Goal: Find specific fact: Find specific fact

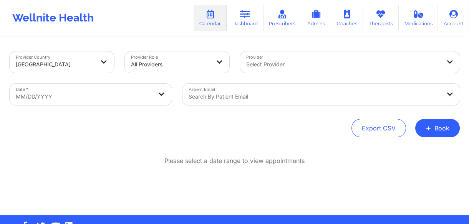
click at [241, 18] on link "Dashboard" at bounding box center [244, 17] width 37 height 25
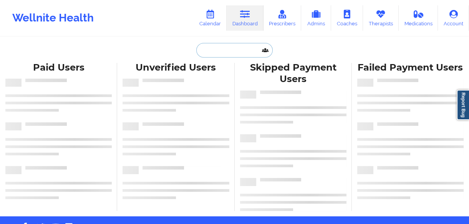
click at [250, 48] on input "text" at bounding box center [234, 50] width 76 height 15
paste input "[PERSON_NAME] [PERSON_NAME]"
type input "[PERSON_NAME] [PERSON_NAME]"
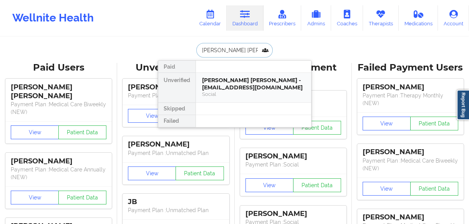
click at [251, 92] on div "Social" at bounding box center [253, 94] width 103 height 7
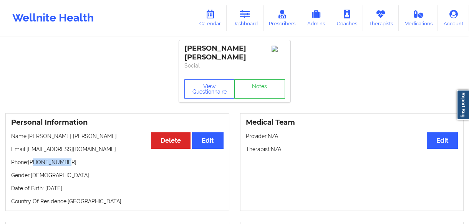
drag, startPoint x: 62, startPoint y: 154, endPoint x: 33, endPoint y: 156, distance: 28.9
click at [33, 159] on p "Phone: [PHONE_NUMBER]" at bounding box center [117, 163] width 212 height 8
copy p "2764030019"
drag, startPoint x: 250, startPoint y: 48, endPoint x: 180, endPoint y: 44, distance: 70.0
click at [180, 44] on div "[PERSON_NAME] [PERSON_NAME] Social" at bounding box center [234, 57] width 111 height 35
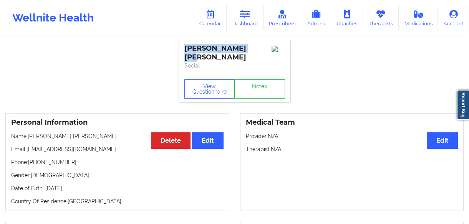
copy div "[PERSON_NAME] [PERSON_NAME]"
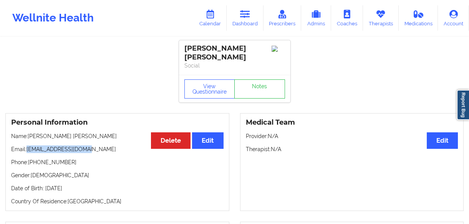
drag, startPoint x: 91, startPoint y: 140, endPoint x: 28, endPoint y: 145, distance: 63.6
click at [28, 145] on p "Email: [EMAIL_ADDRESS][DOMAIN_NAME]" at bounding box center [117, 149] width 212 height 8
copy p "[EMAIL_ADDRESS][DOMAIN_NAME]"
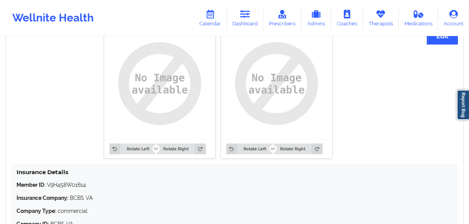
scroll to position [667, 0]
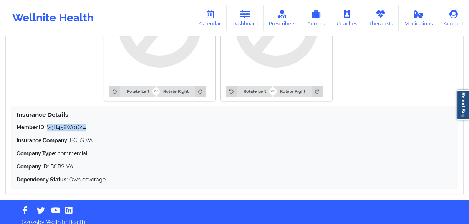
drag, startPoint x: 94, startPoint y: 122, endPoint x: 48, endPoint y: 123, distance: 46.8
click at [48, 124] on p "Member ID: V9H458W01614" at bounding box center [235, 128] width 436 height 8
copy p "V9H458W01614"
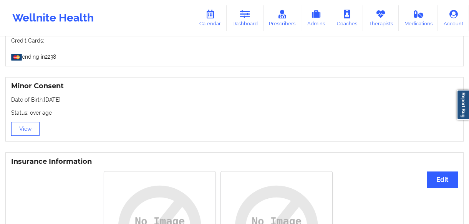
scroll to position [457, 0]
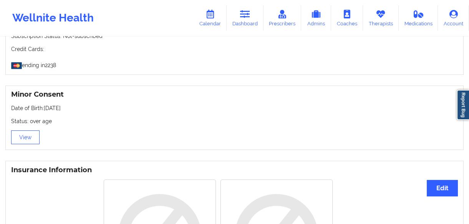
drag, startPoint x: 78, startPoint y: 104, endPoint x: 45, endPoint y: 103, distance: 33.0
click at [45, 104] on p "Date of Birth: [DEMOGRAPHIC_DATA]" at bounding box center [234, 108] width 446 height 8
copy p "[DATE]"
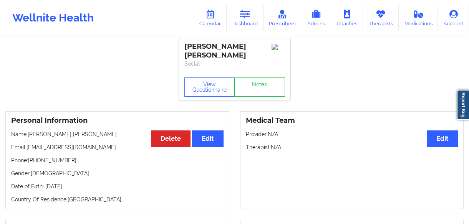
scroll to position [0, 0]
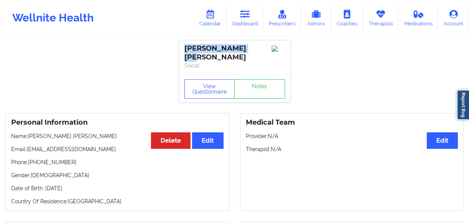
drag, startPoint x: 251, startPoint y: 48, endPoint x: 185, endPoint y: 44, distance: 66.1
click at [185, 44] on div "[PERSON_NAME] [PERSON_NAME]" at bounding box center [234, 53] width 101 height 18
copy div "[PERSON_NAME] [PERSON_NAME]"
drag, startPoint x: 68, startPoint y: 155, endPoint x: 34, endPoint y: 159, distance: 33.9
click at [34, 159] on p "Phone: [PHONE_NUMBER]" at bounding box center [117, 163] width 212 height 8
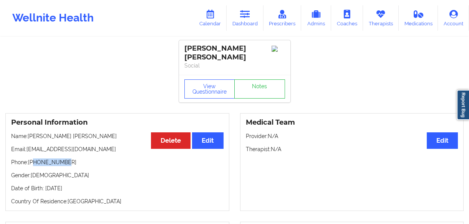
copy p "2764030019"
click at [253, 27] on link "Dashboard" at bounding box center [244, 17] width 37 height 25
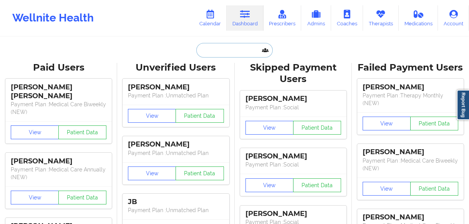
click at [245, 48] on input "text" at bounding box center [234, 50] width 76 height 15
paste input "[EMAIL_ADDRESS][DOMAIN_NAME]"
type input "[EMAIL_ADDRESS][DOMAIN_NAME]"
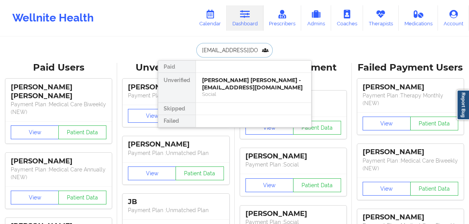
scroll to position [0, 1]
click at [238, 86] on div "[PERSON_NAME] - [EMAIL_ADDRESS][DOMAIN_NAME]" at bounding box center [253, 84] width 103 height 14
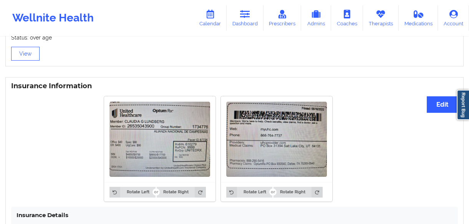
scroll to position [641, 0]
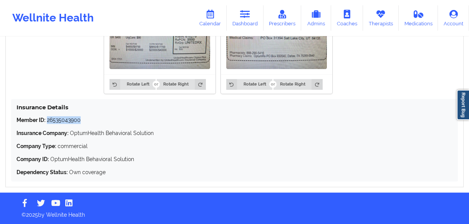
drag, startPoint x: 84, startPoint y: 119, endPoint x: 48, endPoint y: 121, distance: 36.5
click at [48, 121] on p "Member ID: 26535043900" at bounding box center [235, 120] width 436 height 8
copy p "26535043900"
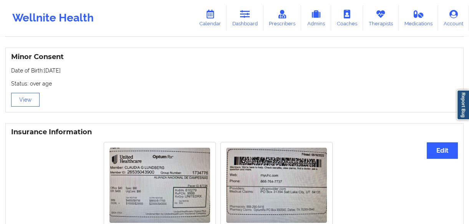
scroll to position [488, 0]
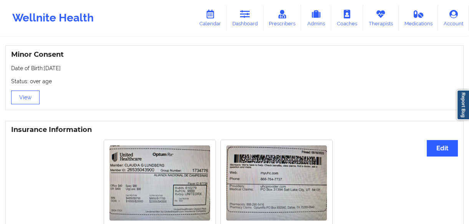
drag, startPoint x: 77, startPoint y: 67, endPoint x: 44, endPoint y: 73, distance: 33.2
click at [44, 72] on p "Date of Birth: [DEMOGRAPHIC_DATA]" at bounding box center [234, 68] width 446 height 8
copy p "[DATE]"
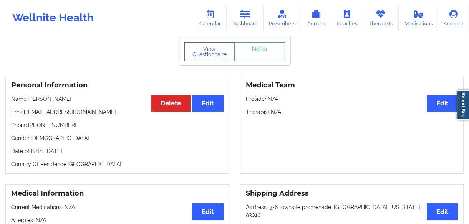
scroll to position [0, 0]
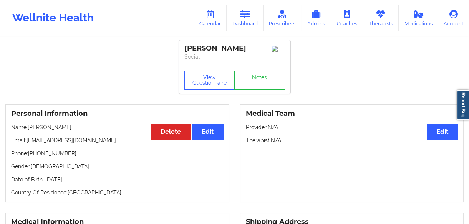
drag, startPoint x: 256, startPoint y: 46, endPoint x: 185, endPoint y: 46, distance: 70.6
click at [185, 46] on div "[PERSON_NAME]" at bounding box center [234, 48] width 101 height 9
copy div "[PERSON_NAME]"
drag, startPoint x: 52, startPoint y: 157, endPoint x: 34, endPoint y: 157, distance: 18.0
click at [34, 157] on p "Phone: [PHONE_NUMBER]" at bounding box center [117, 154] width 212 height 8
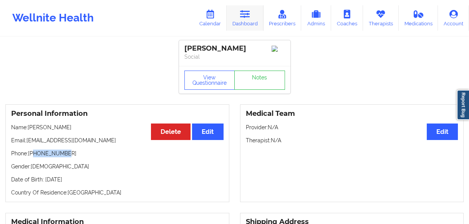
click at [238, 20] on link "Dashboard" at bounding box center [244, 17] width 37 height 25
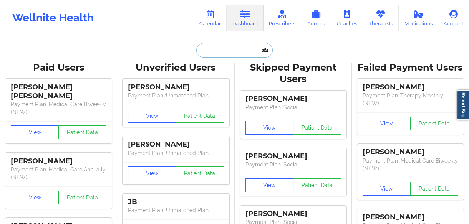
click at [231, 50] on input "text" at bounding box center [234, 50] width 76 height 15
paste input "[PERSON_NAME] [PERSON_NAME]"
type input "[PERSON_NAME] [PERSON_NAME]"
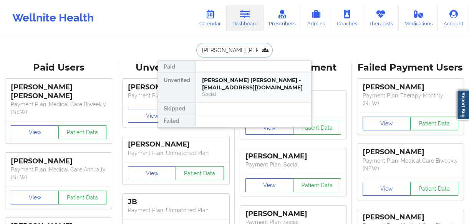
click at [223, 85] on div "[PERSON_NAME] [PERSON_NAME] - [EMAIL_ADDRESS][DOMAIN_NAME]" at bounding box center [253, 84] width 103 height 14
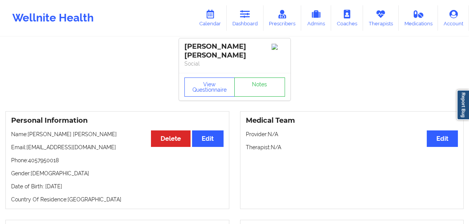
scroll to position [35, 0]
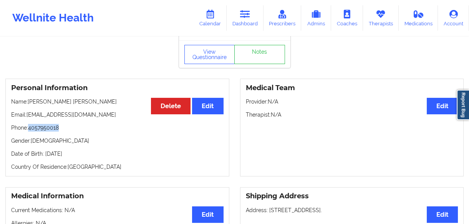
drag, startPoint x: 63, startPoint y: 118, endPoint x: 30, endPoint y: 120, distance: 33.4
click at [30, 124] on p "Phone: [PHONE_NUMBER]" at bounding box center [117, 128] width 212 height 8
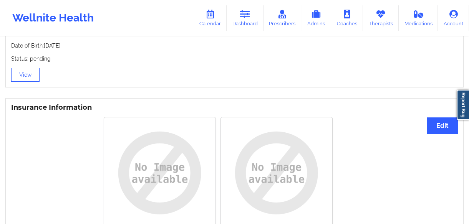
scroll to position [453, 0]
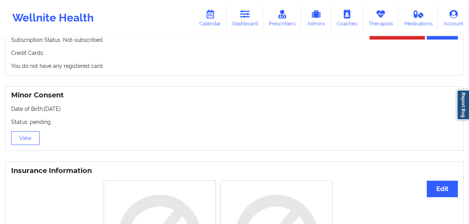
drag, startPoint x: 72, startPoint y: 100, endPoint x: 44, endPoint y: 104, distance: 28.7
click at [44, 105] on p "Date of Birth: [DEMOGRAPHIC_DATA]" at bounding box center [234, 109] width 446 height 8
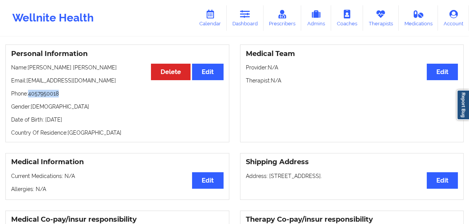
scroll to position [69, 0]
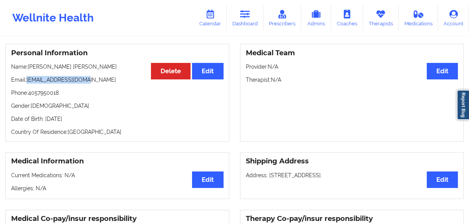
drag, startPoint x: 79, startPoint y: 71, endPoint x: 27, endPoint y: 73, distance: 52.2
click at [27, 76] on p "Email: [EMAIL_ADDRESS][DOMAIN_NAME]" at bounding box center [117, 80] width 212 height 8
drag, startPoint x: 63, startPoint y: 87, endPoint x: 30, endPoint y: 87, distance: 33.0
click at [30, 89] on p "Phone: [PHONE_NUMBER]" at bounding box center [117, 93] width 212 height 8
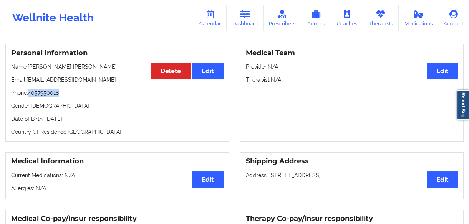
click at [30, 89] on p "Phone: [PHONE_NUMBER]" at bounding box center [117, 93] width 212 height 8
